Goal: Check status: Check status

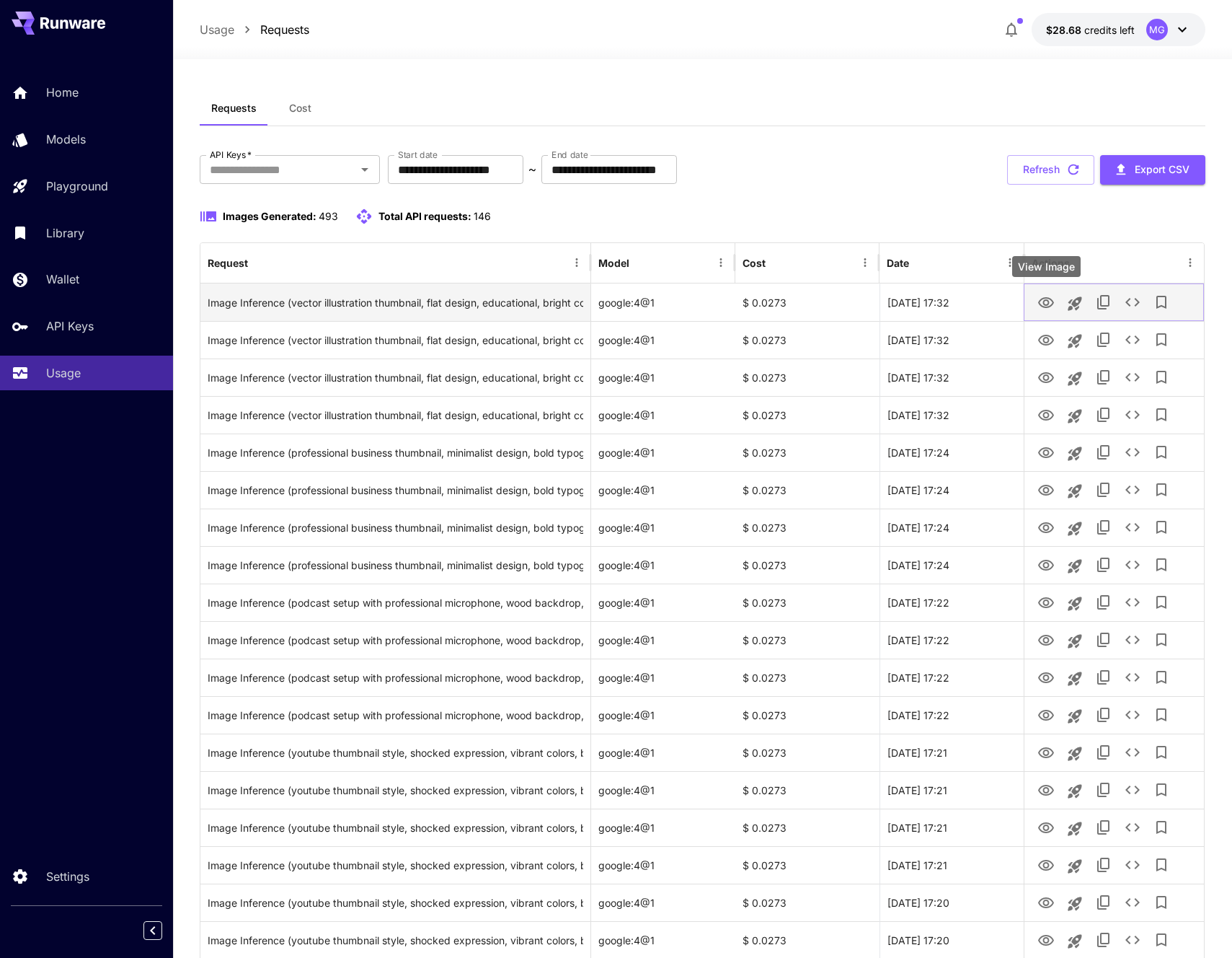
click at [1051, 305] on icon "View Image" at bounding box center [1046, 302] width 16 height 10
click at [1126, 302] on icon "See details" at bounding box center [1132, 302] width 14 height 9
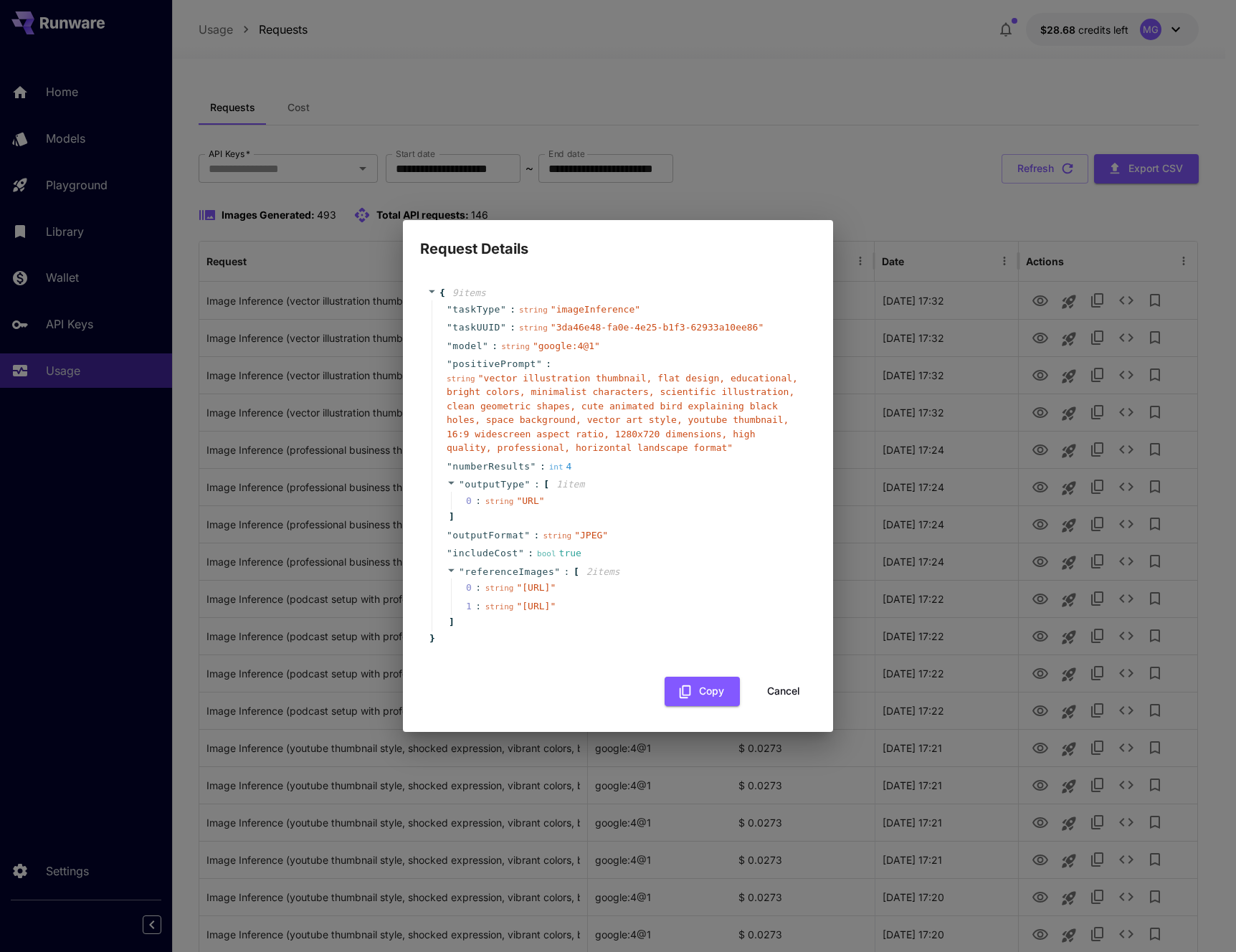
click at [516, 582] on span "" [URL] "" at bounding box center [536, 587] width 40 height 10
drag, startPoint x: 504, startPoint y: 573, endPoint x: 581, endPoint y: 585, distance: 77.9
click at [556, 587] on span "" [URL] "" at bounding box center [536, 587] width 40 height 10
copy span "[URL]"
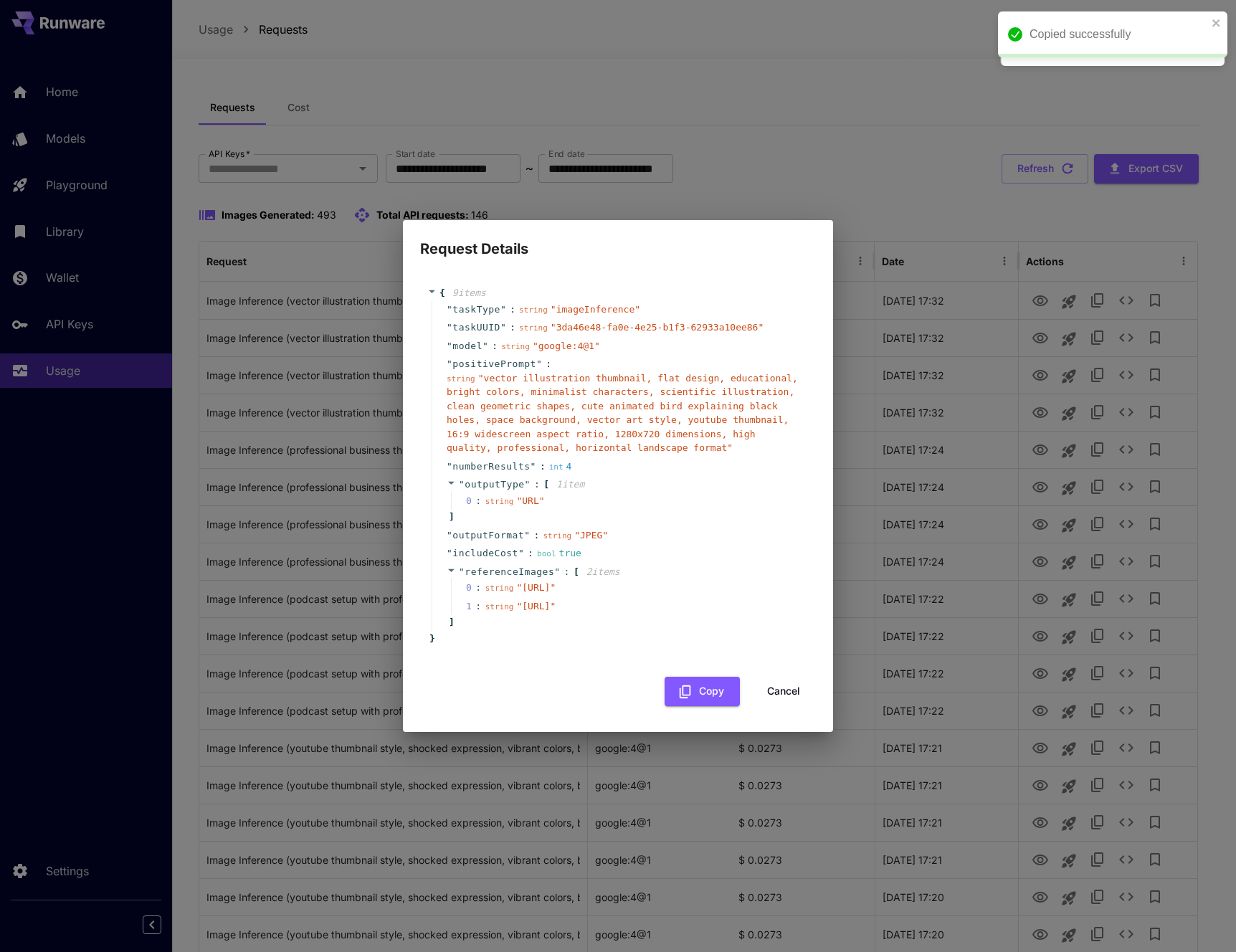
drag, startPoint x: 505, startPoint y: 620, endPoint x: 581, endPoint y: 634, distance: 77.3
click at [556, 611] on span "" [URL] "" at bounding box center [536, 606] width 40 height 10
copy span "[URL]"
click at [917, 473] on div "Request Details { 9 item s " taskType " : string " imageInference " " taskUUID …" at bounding box center [618, 476] width 1236 height 952
click at [802, 706] on div "{ 9 item s " taskType " : string " imageInference " " taskUUID " : string " 3da…" at bounding box center [617, 489] width 395 height 434
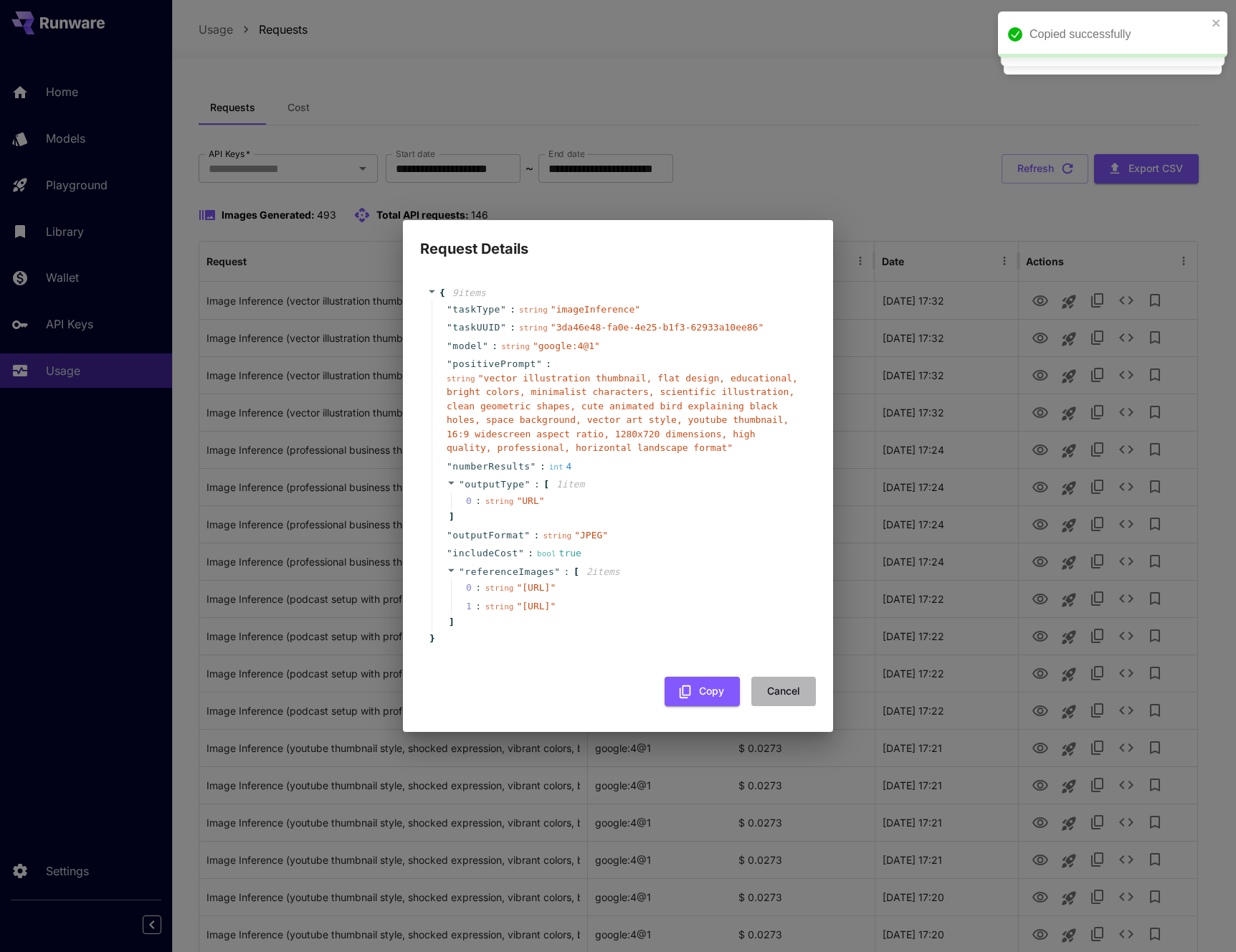
click at [794, 706] on button "Cancel" at bounding box center [783, 691] width 64 height 29
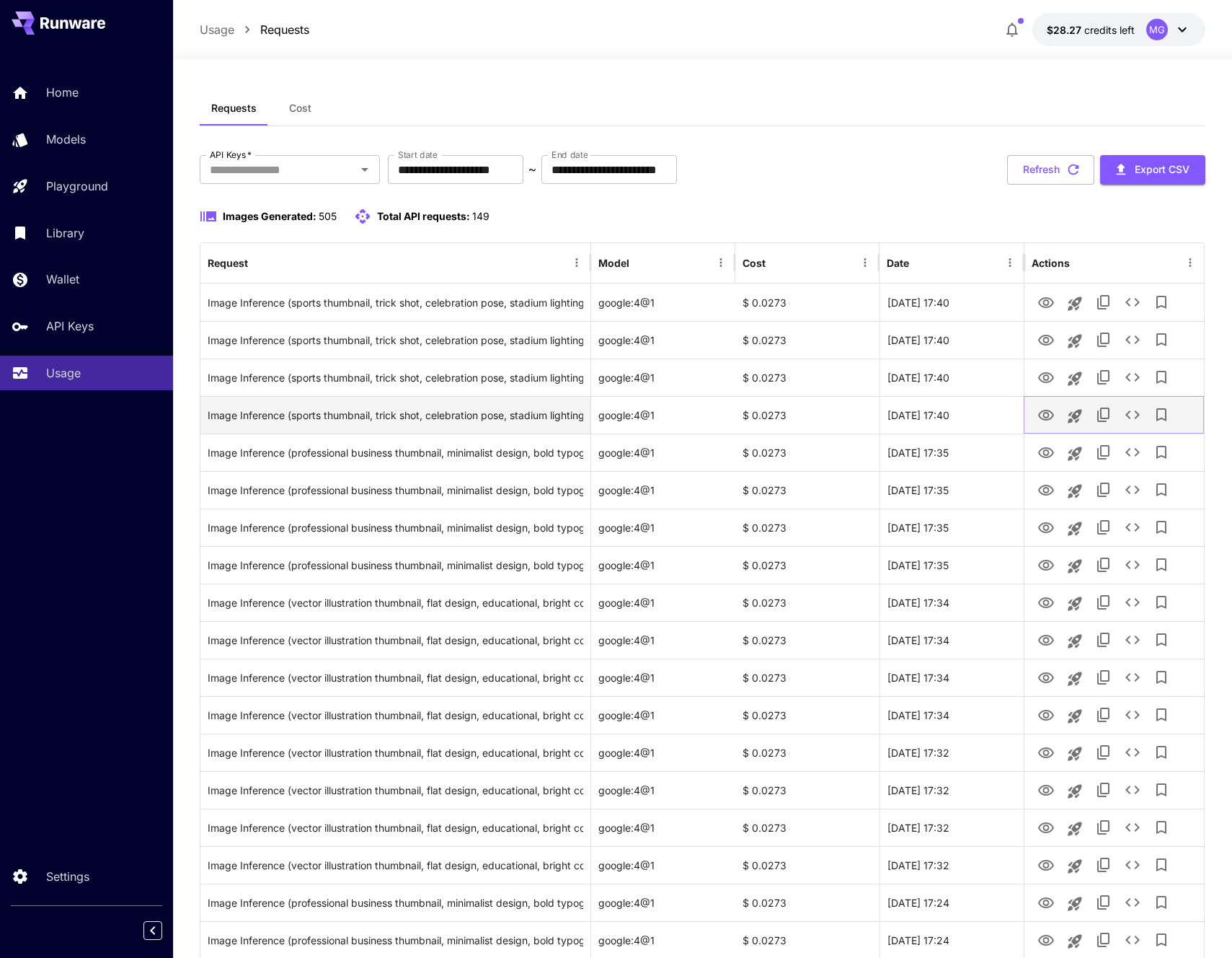
click at [1050, 407] on icon "View Image" at bounding box center [1046, 415] width 17 height 17
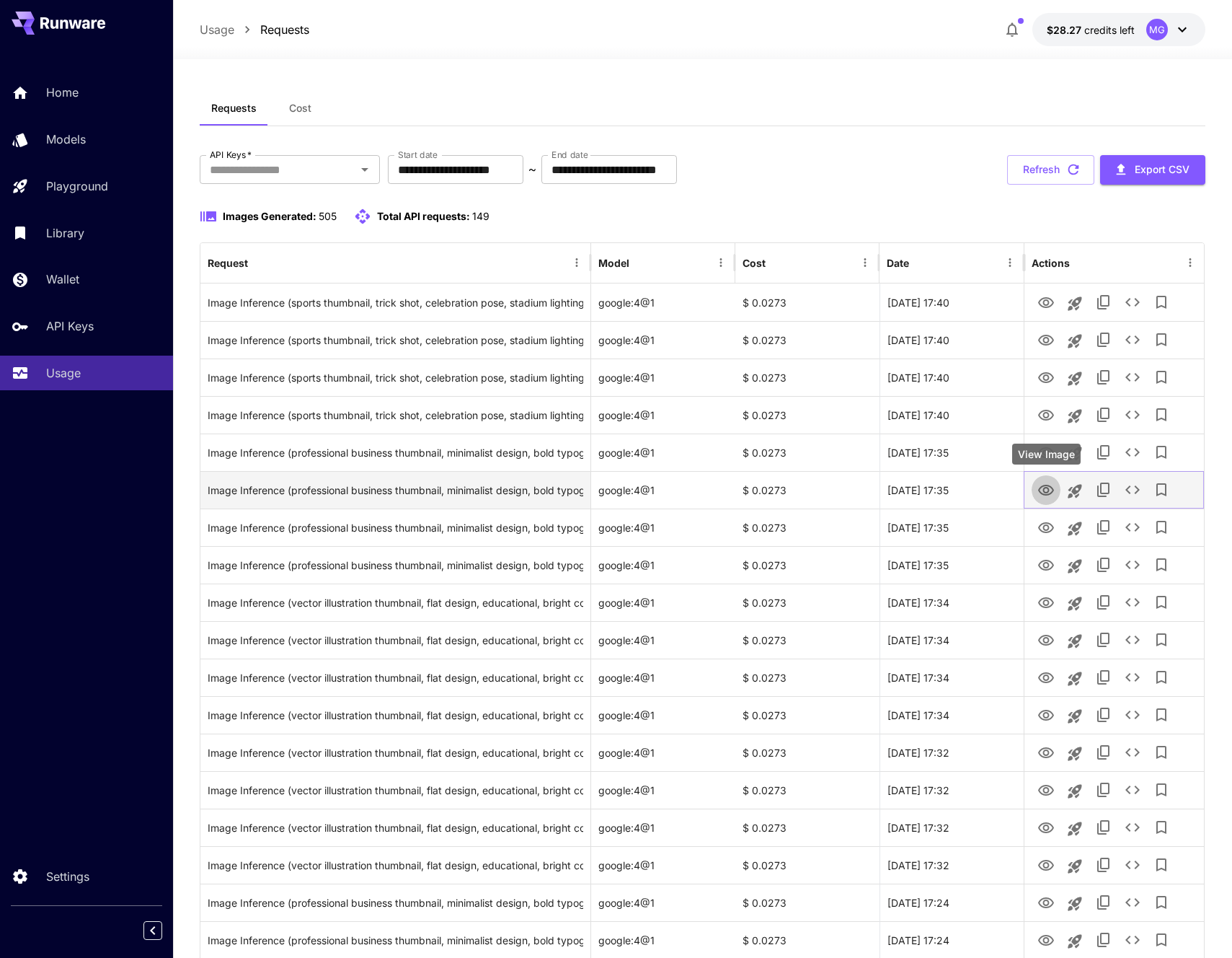
click at [1043, 476] on button "View Image" at bounding box center [1046, 489] width 28 height 29
click at [1042, 482] on icon "View Image" at bounding box center [1046, 490] width 17 height 17
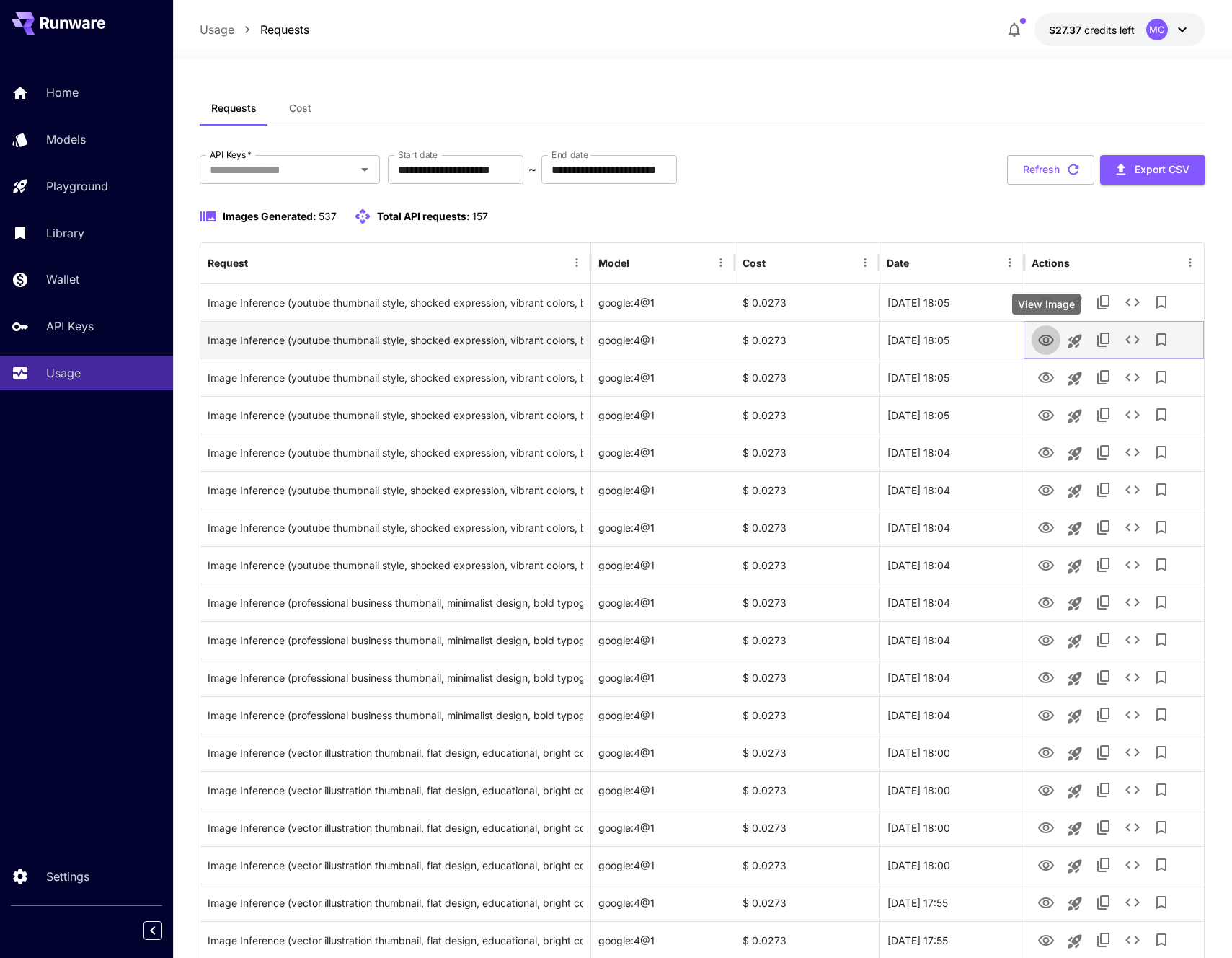
click at [1046, 343] on icon "View Image" at bounding box center [1046, 339] width 16 height 10
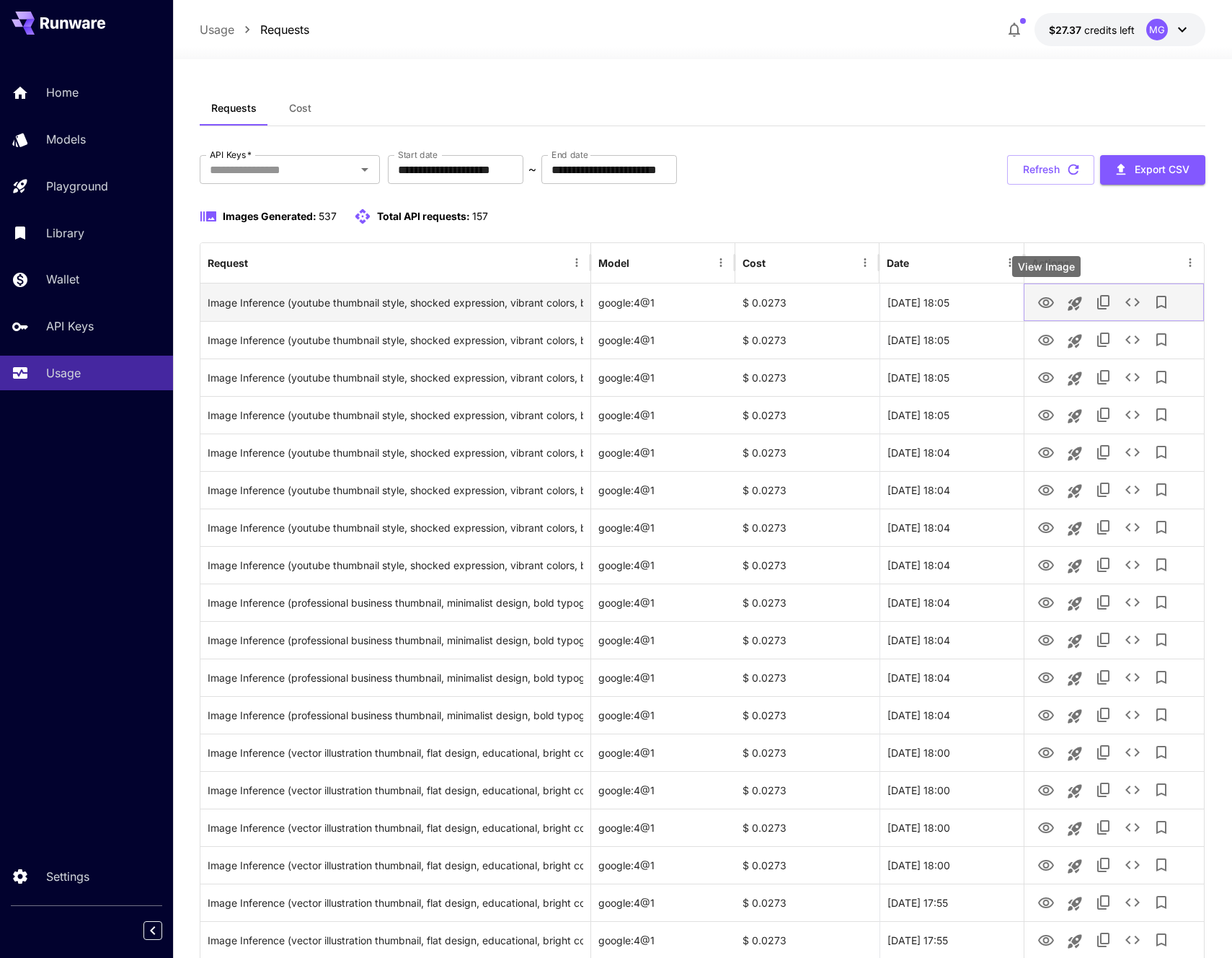
click at [1043, 299] on icon "View Image" at bounding box center [1046, 303] width 17 height 17
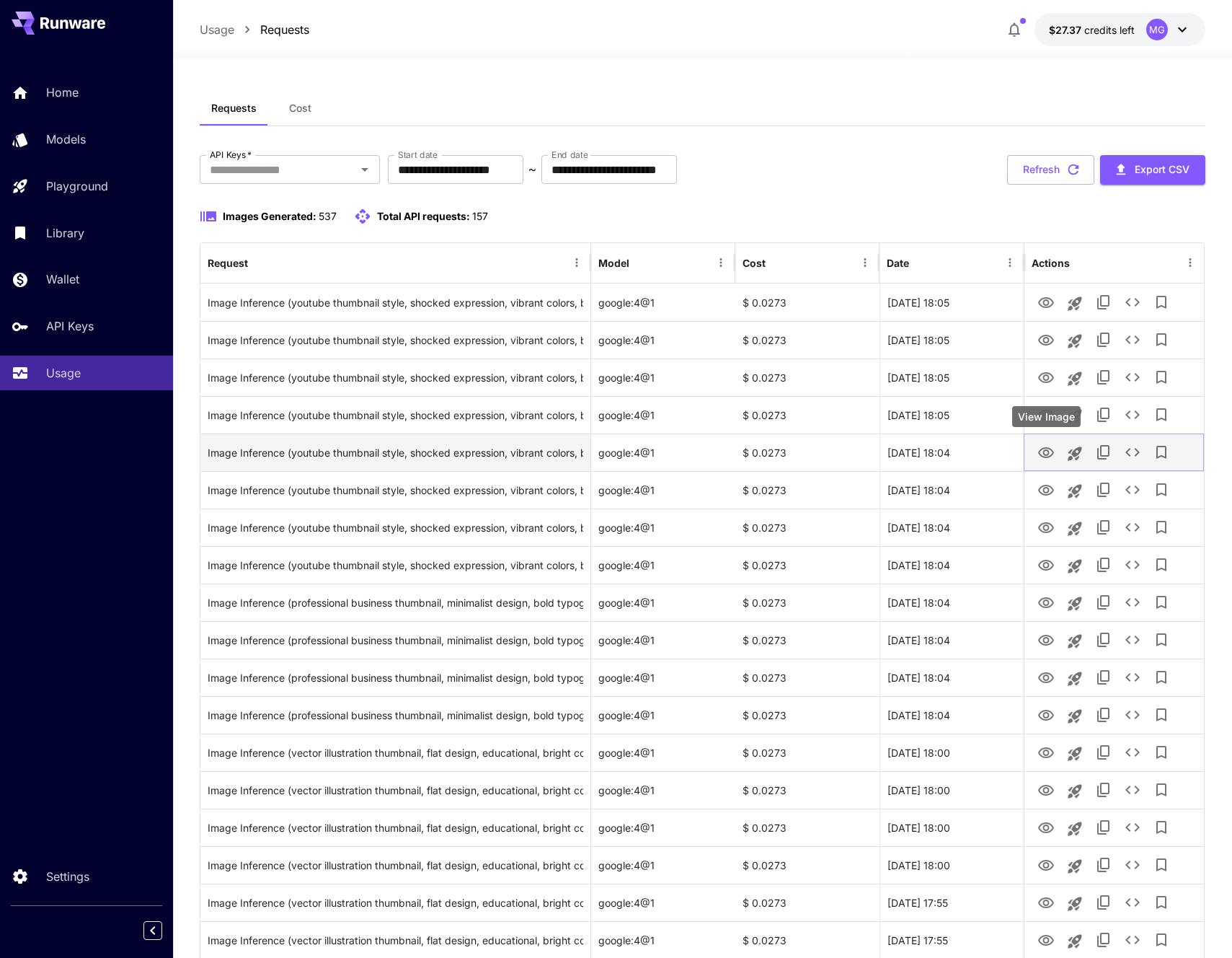
click at [1046, 452] on icon "View Image" at bounding box center [1046, 453] width 17 height 17
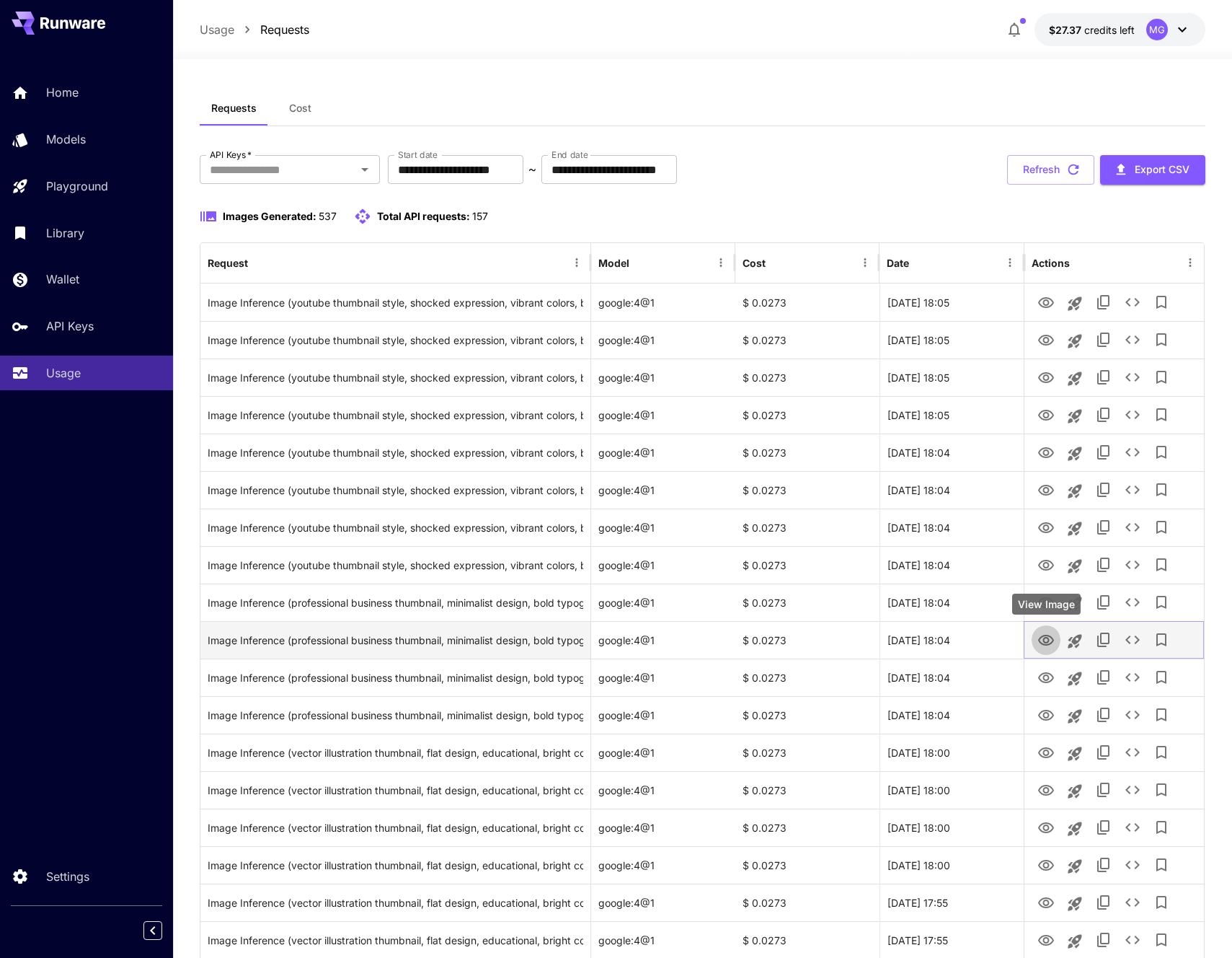
click at [1043, 635] on icon "View Image" at bounding box center [1046, 640] width 16 height 10
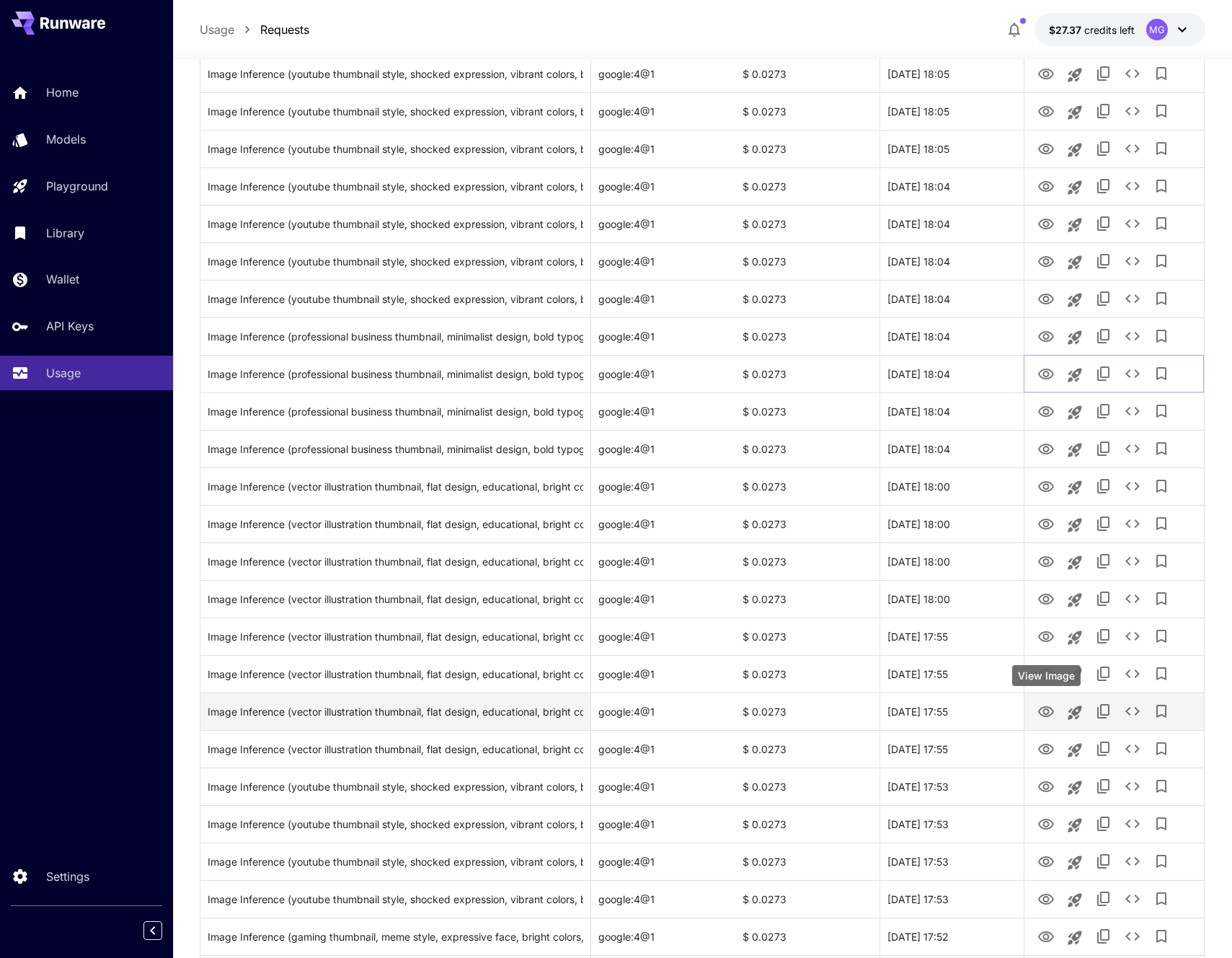
scroll to position [289, 0]
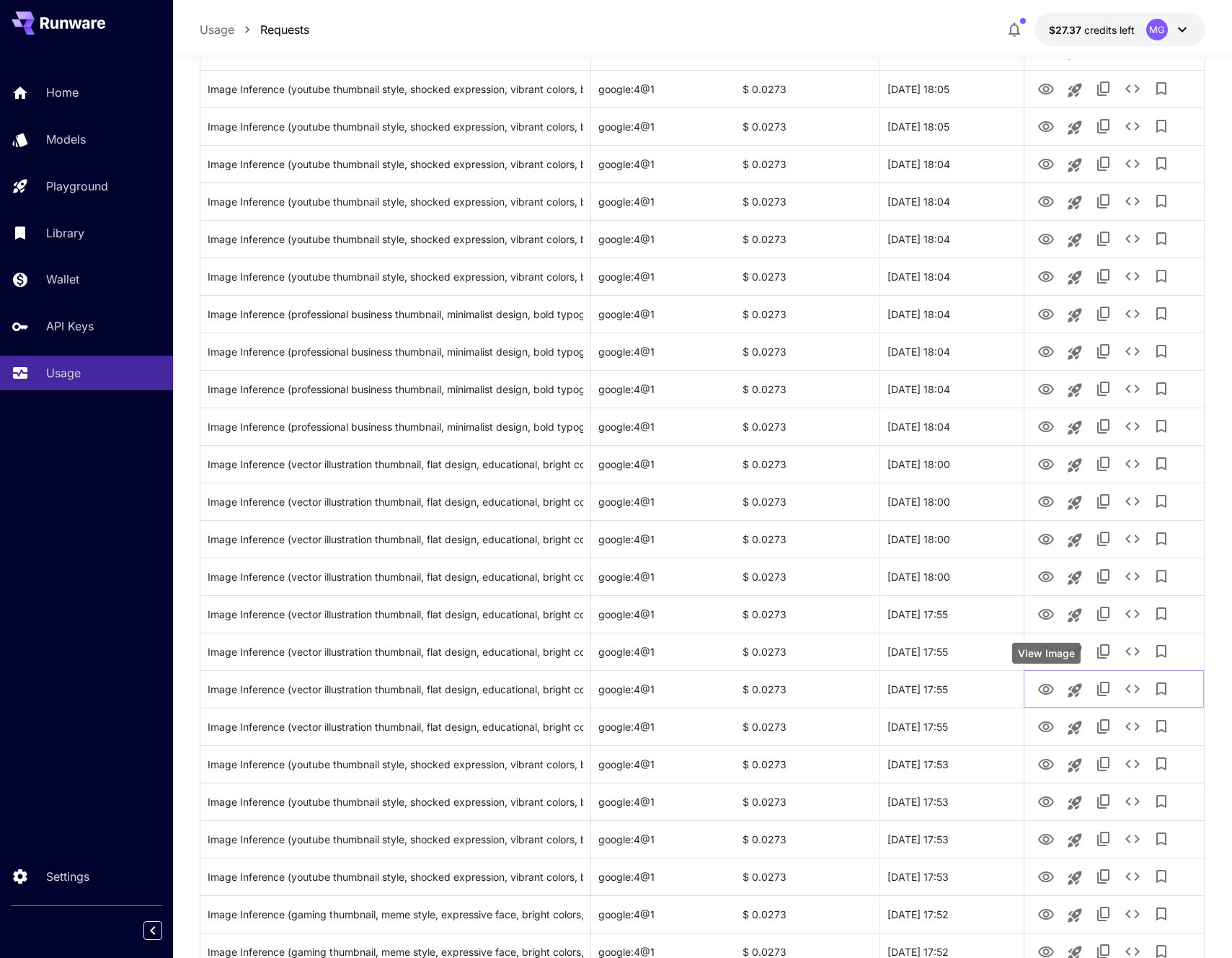
click at [1046, 656] on div "View Image" at bounding box center [1047, 653] width 68 height 21
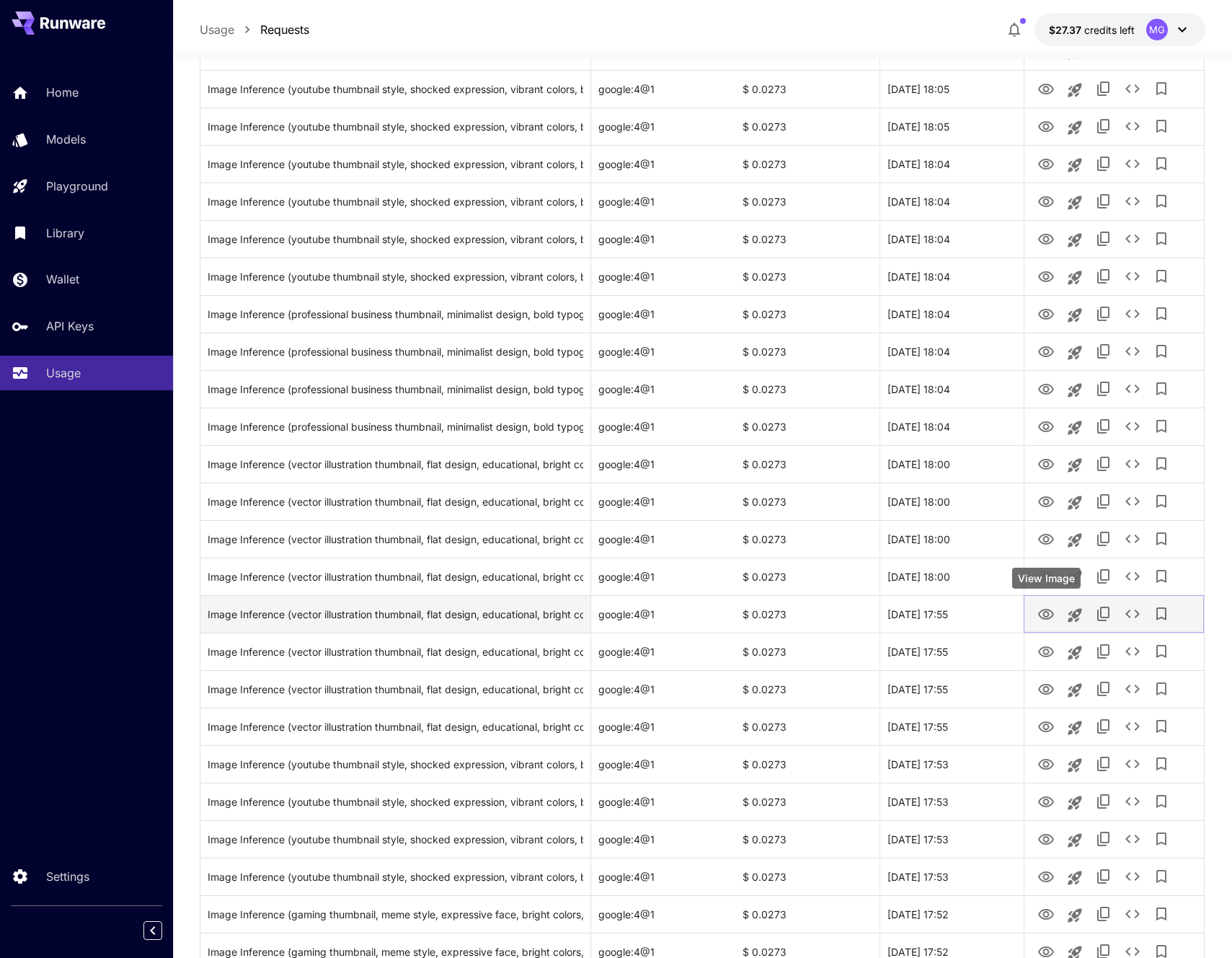
click at [1044, 620] on icon "View Image" at bounding box center [1046, 614] width 17 height 17
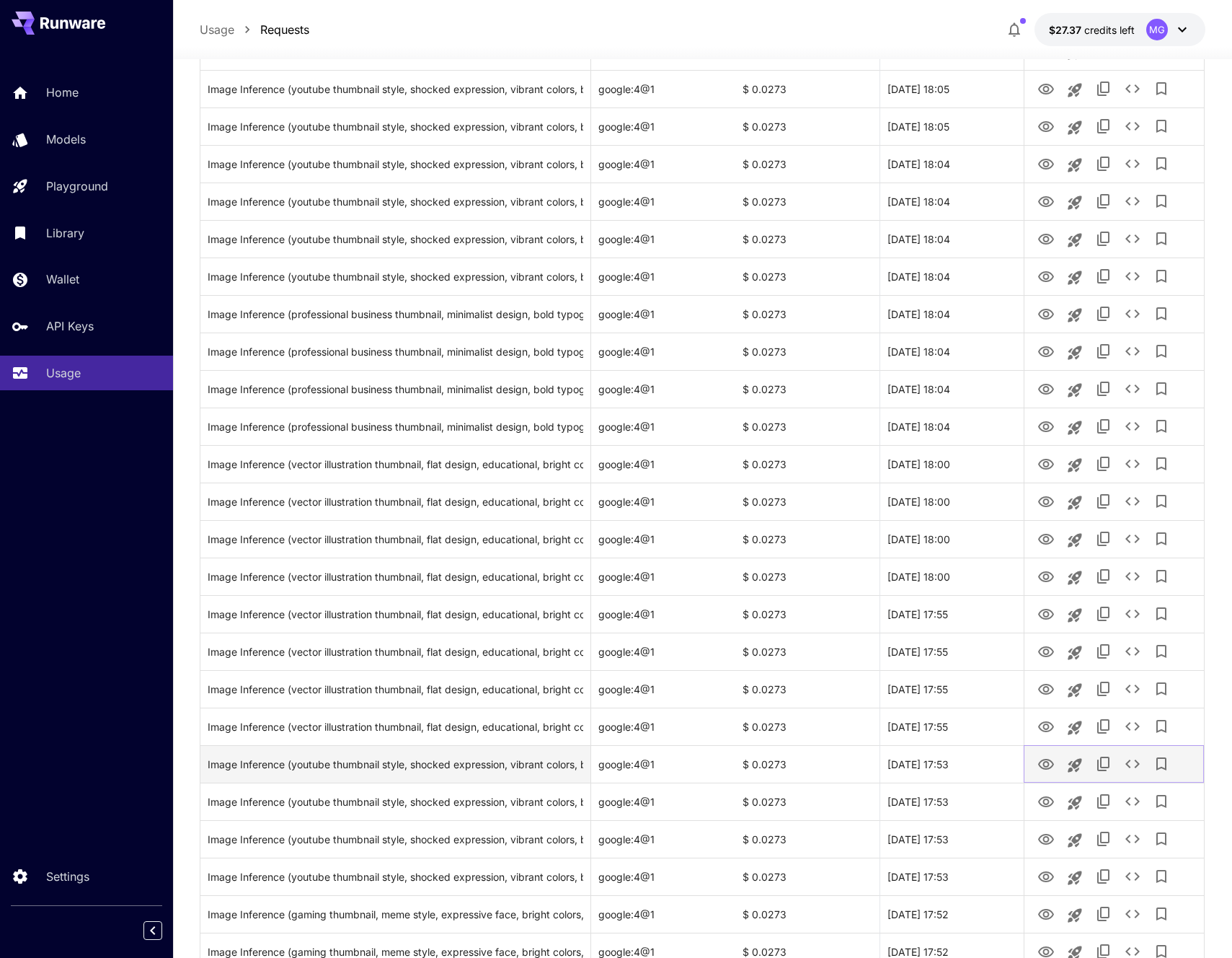
click at [1052, 762] on icon "View Image" at bounding box center [1046, 764] width 17 height 17
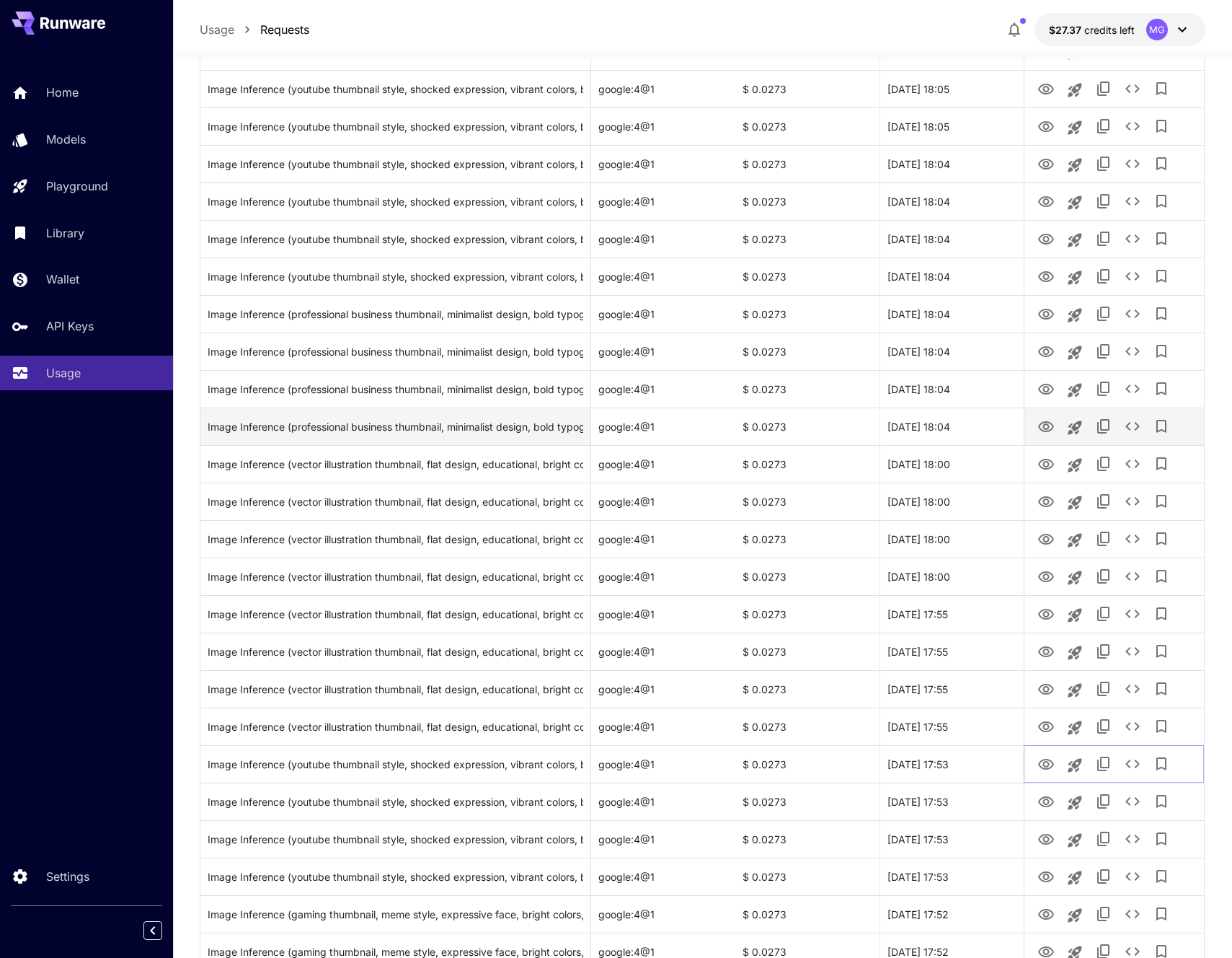
scroll to position [0, 0]
